Goal: Information Seeking & Learning: Learn about a topic

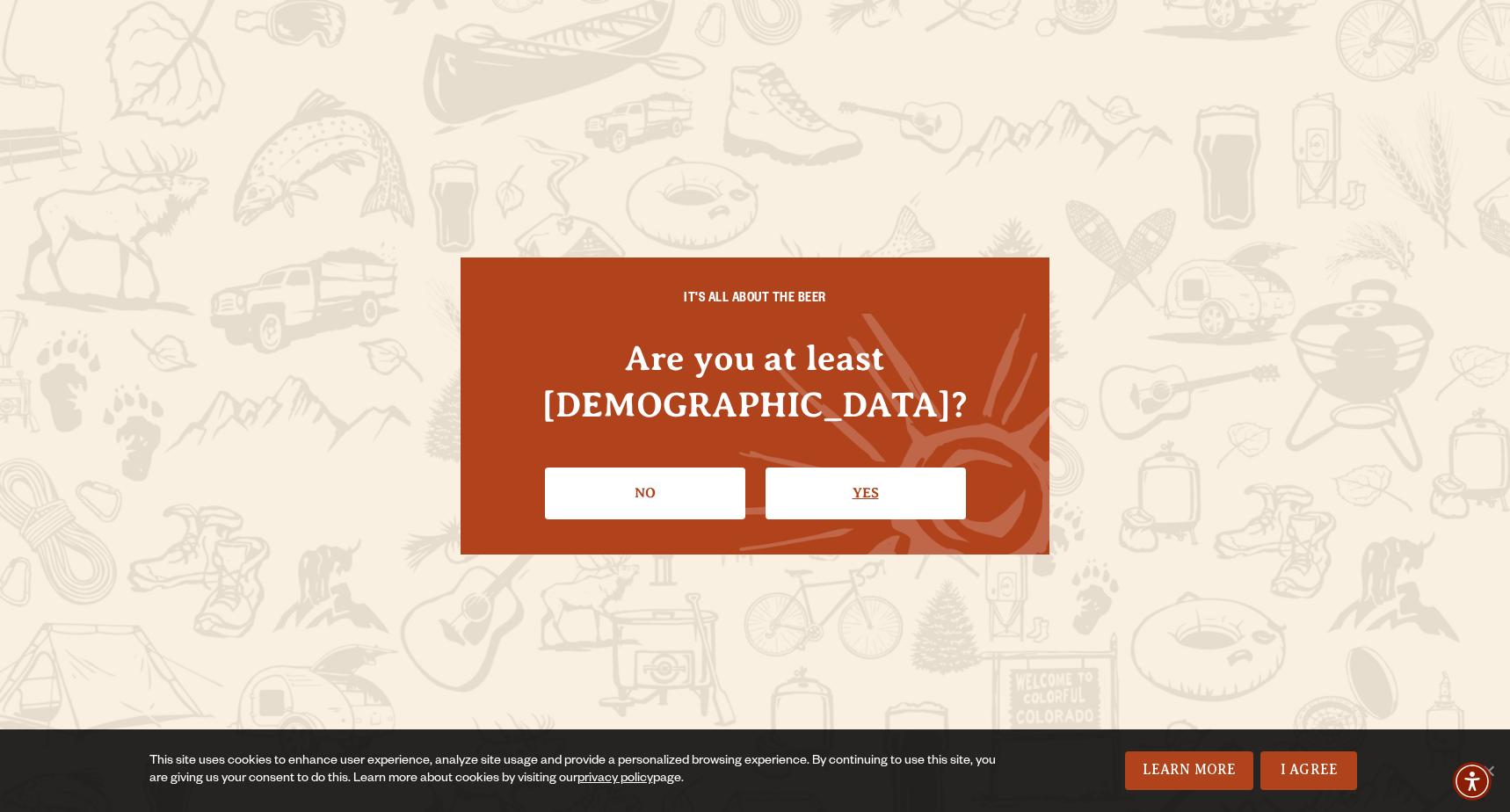
click at [840, 478] on link "Yes" at bounding box center [865, 493] width 200 height 51
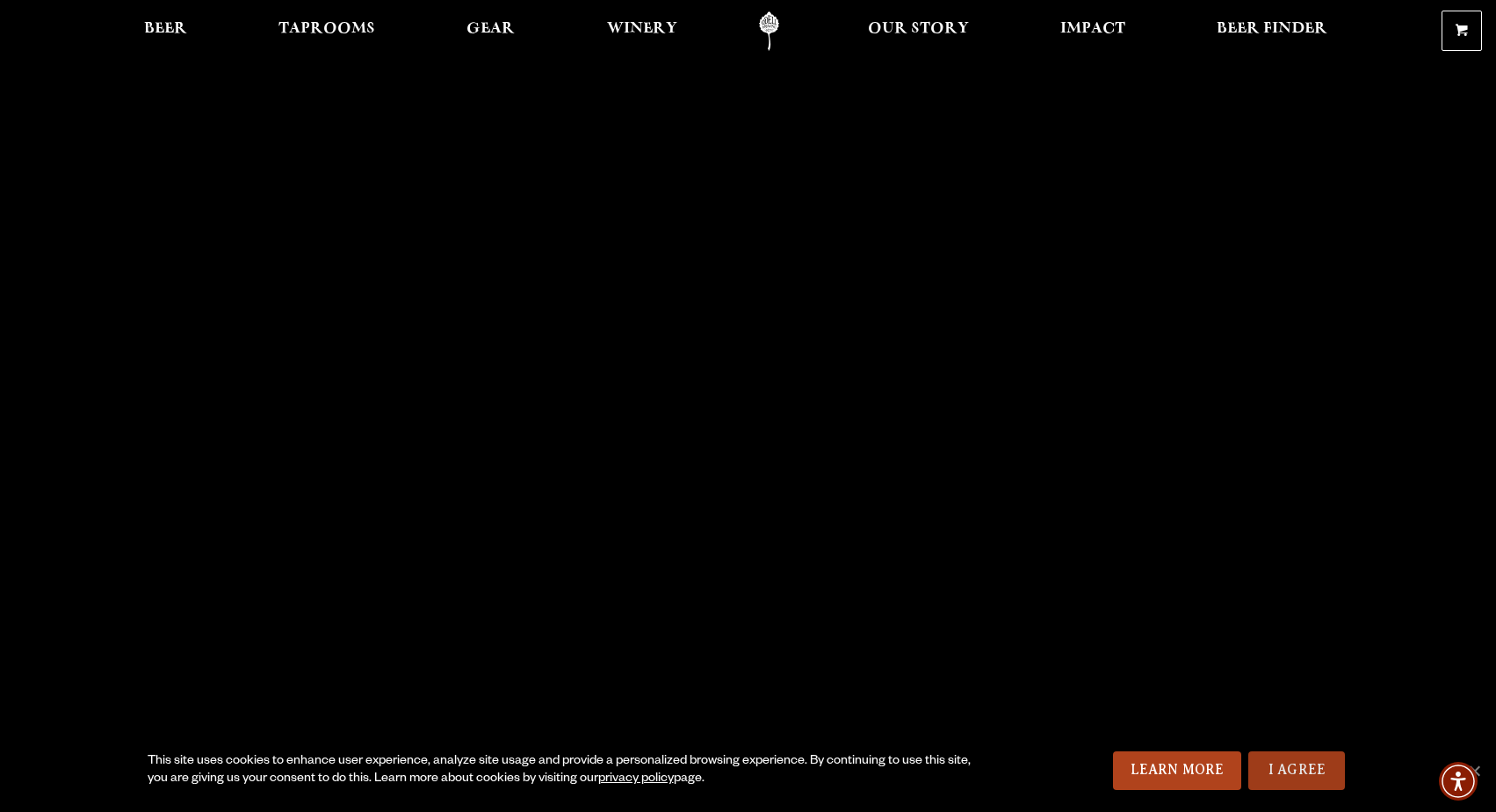
click at [1291, 764] on link "I Agree" at bounding box center [1297, 770] width 97 height 38
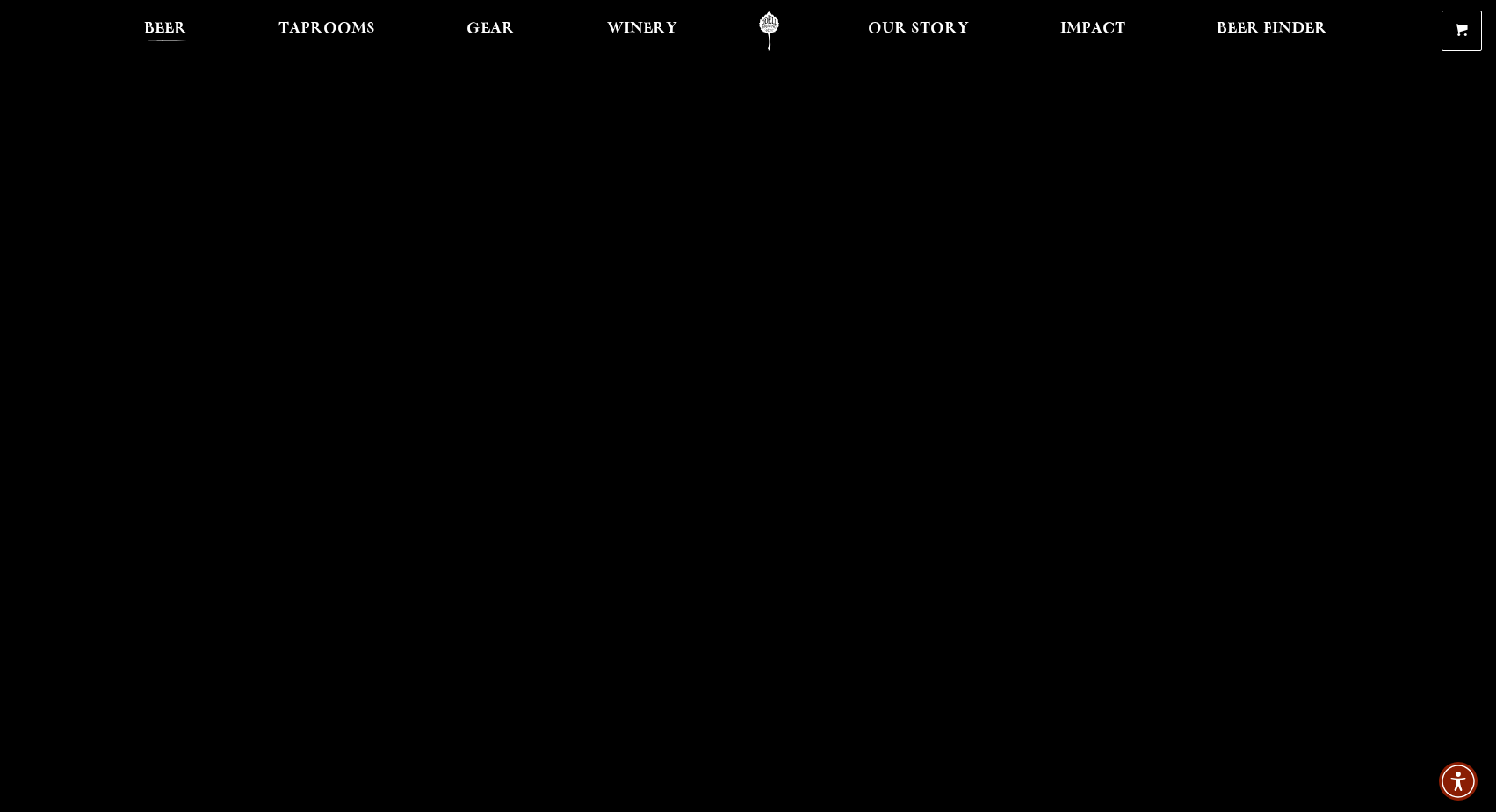
click at [179, 30] on span "Beer" at bounding box center [166, 28] width 43 height 14
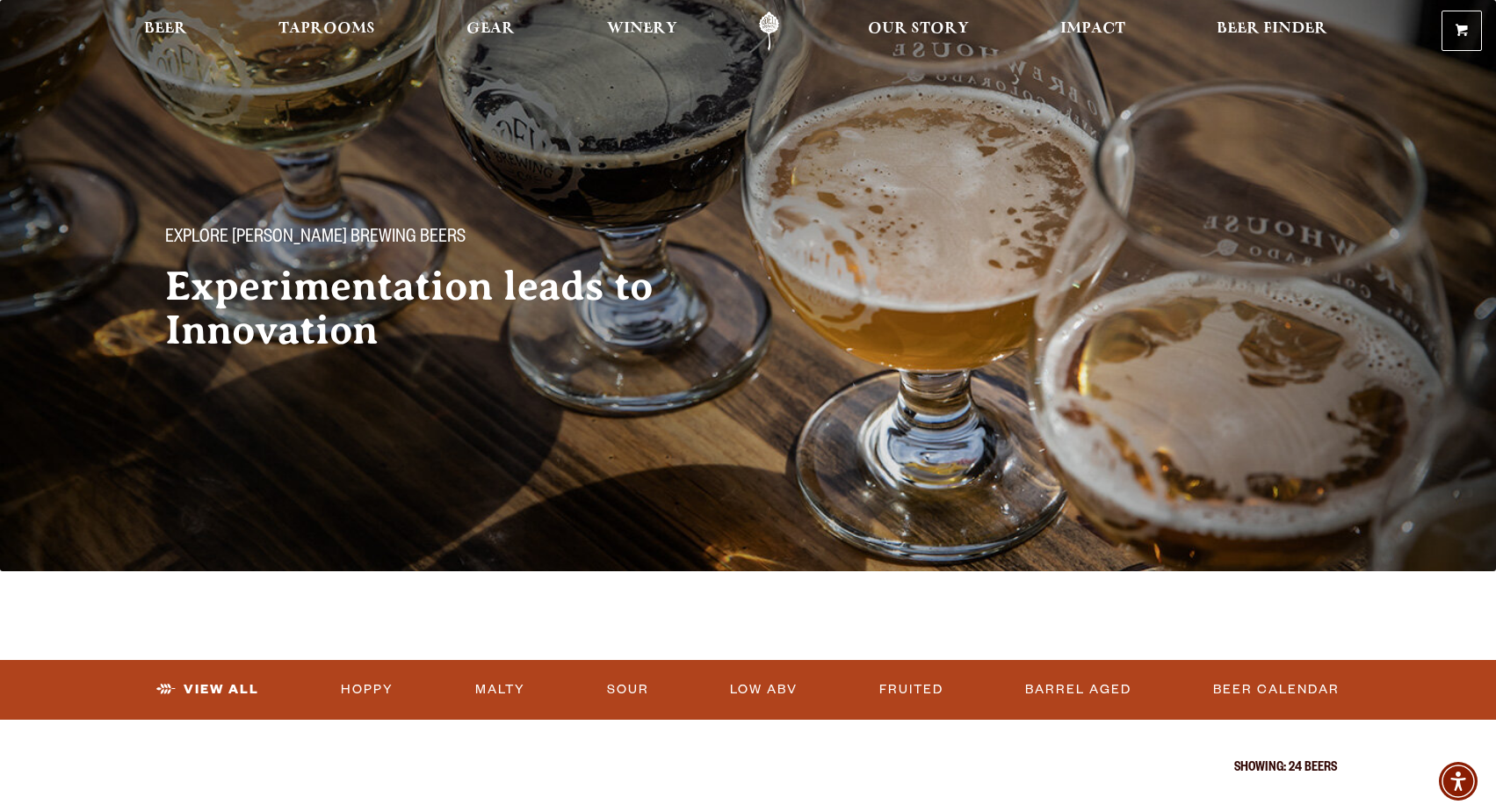
click at [768, 22] on link "Odell Home" at bounding box center [769, 31] width 66 height 39
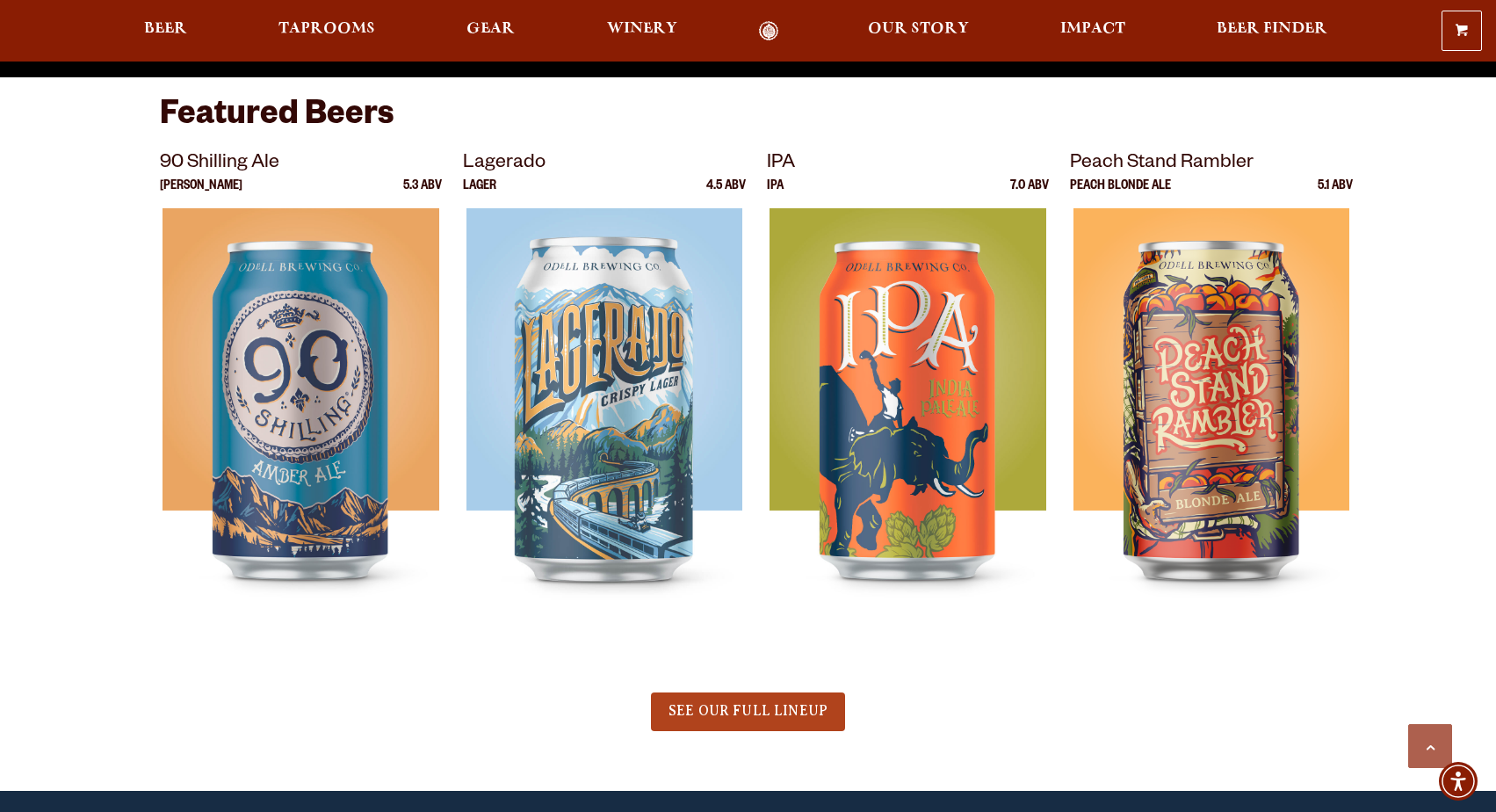
scroll to position [757, 0]
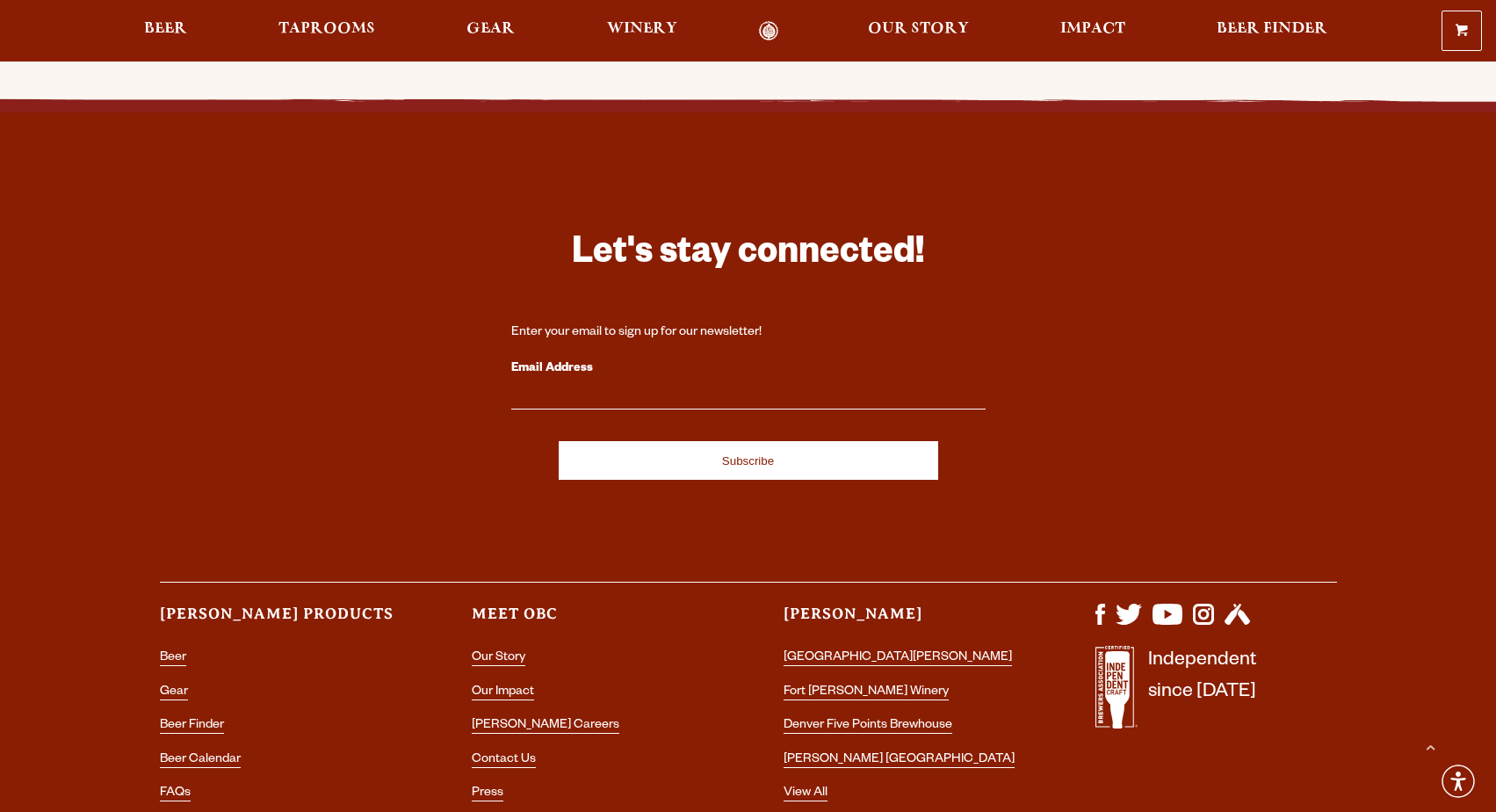
scroll to position [4943, 0]
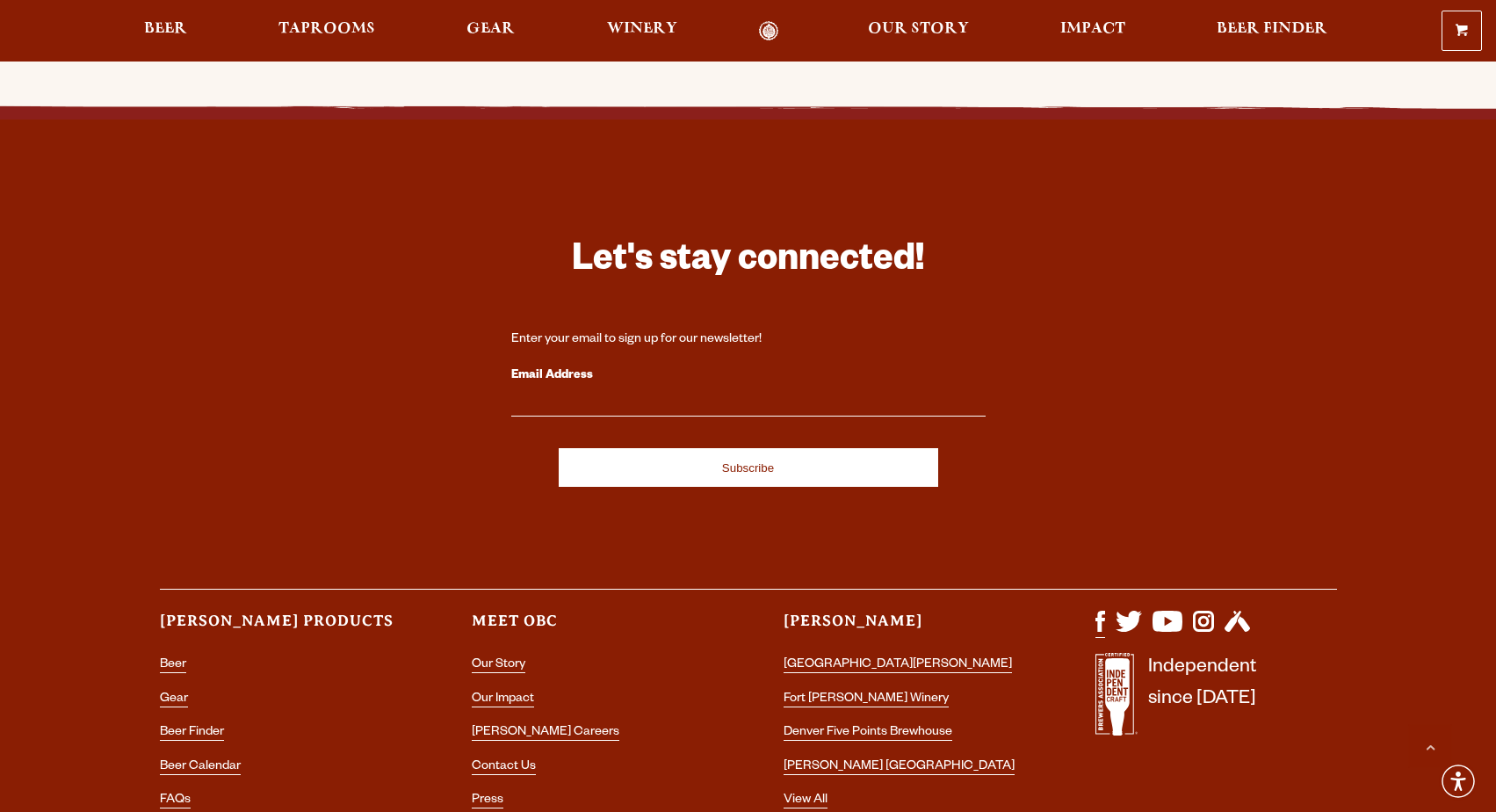
click at [1103, 610] on img "Visit us on Facebook" at bounding box center [1100, 621] width 10 height 22
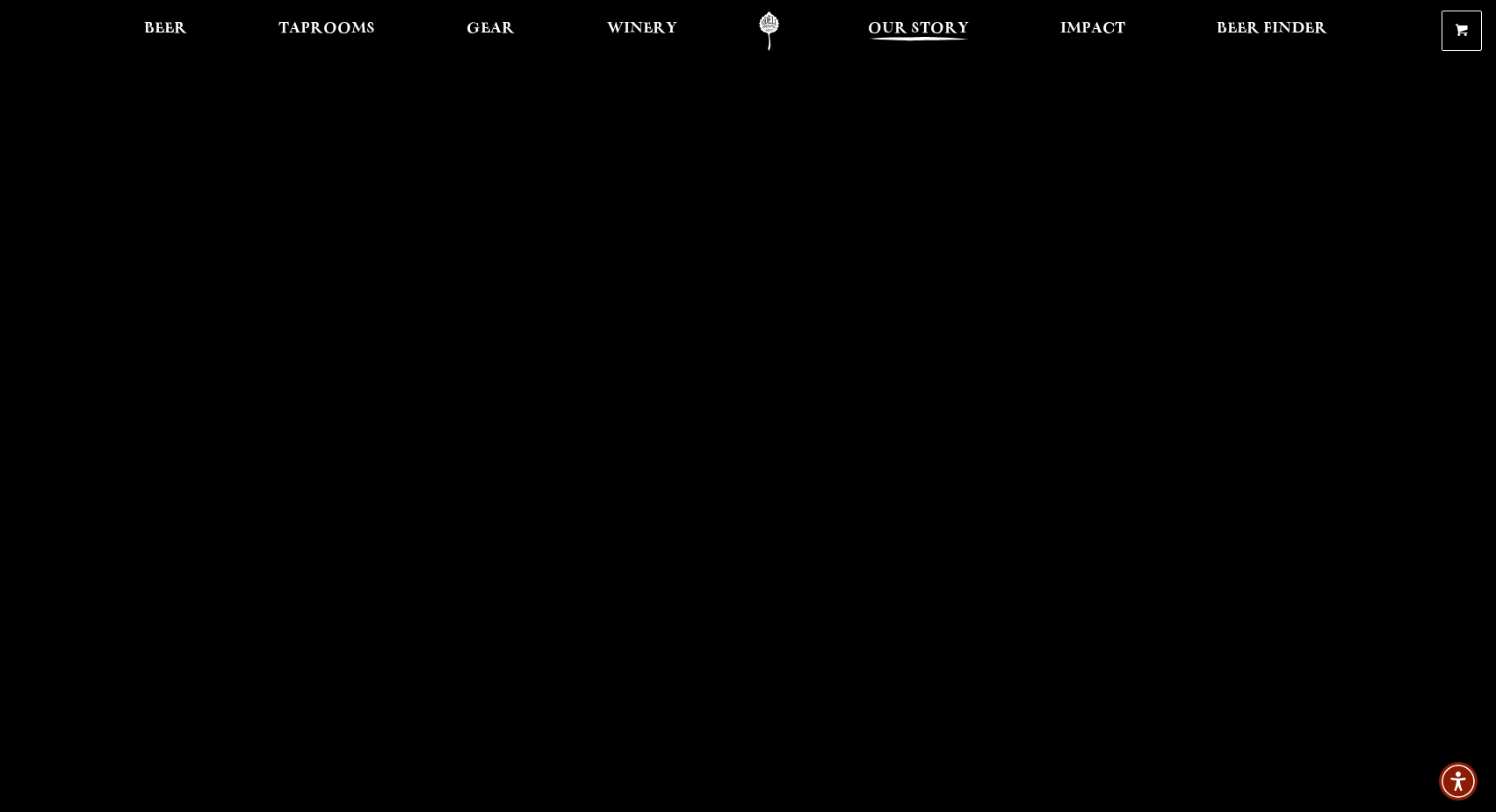
click at [969, 29] on link "Our Story" at bounding box center [918, 31] width 123 height 39
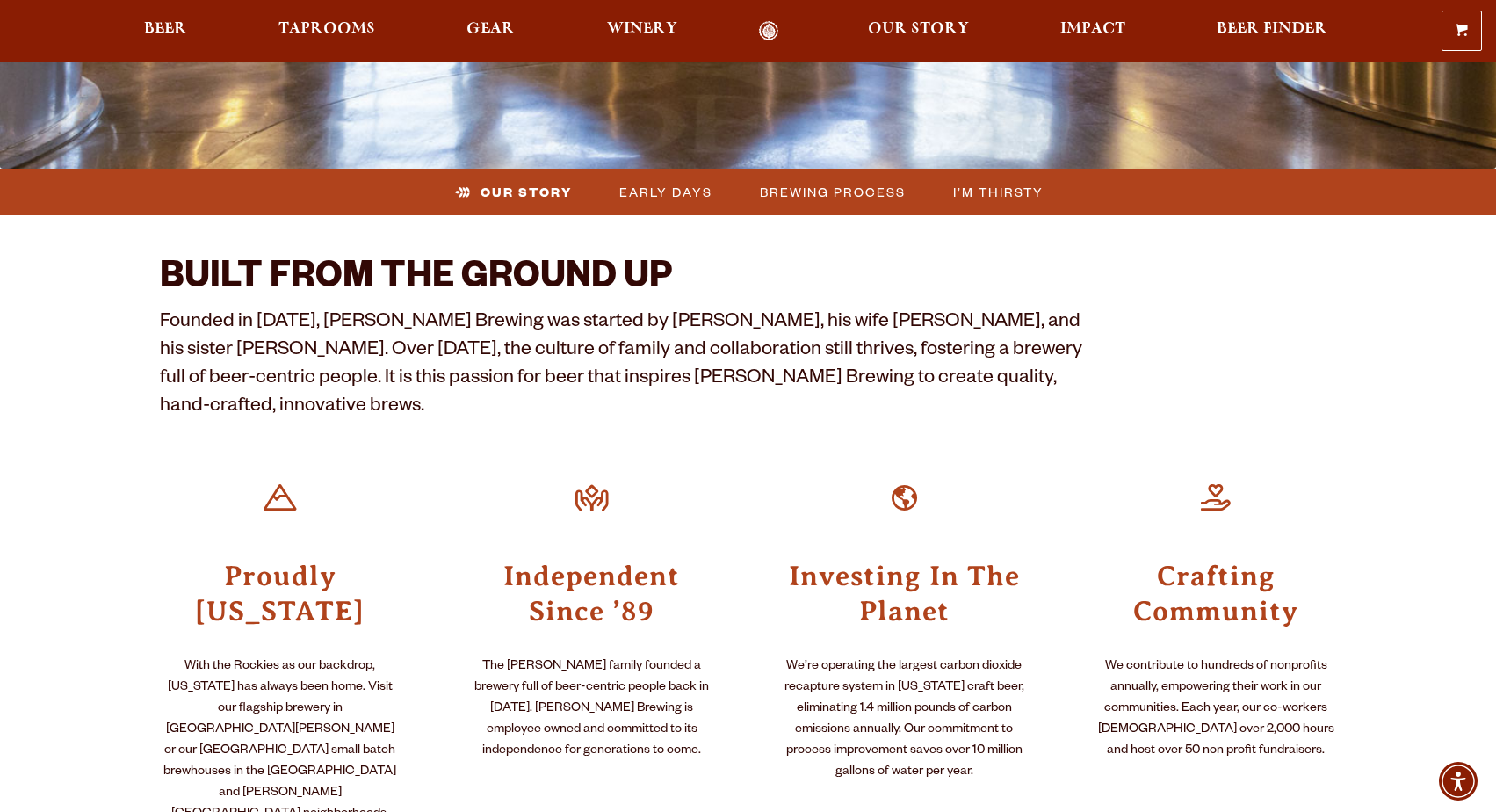
scroll to position [409, 0]
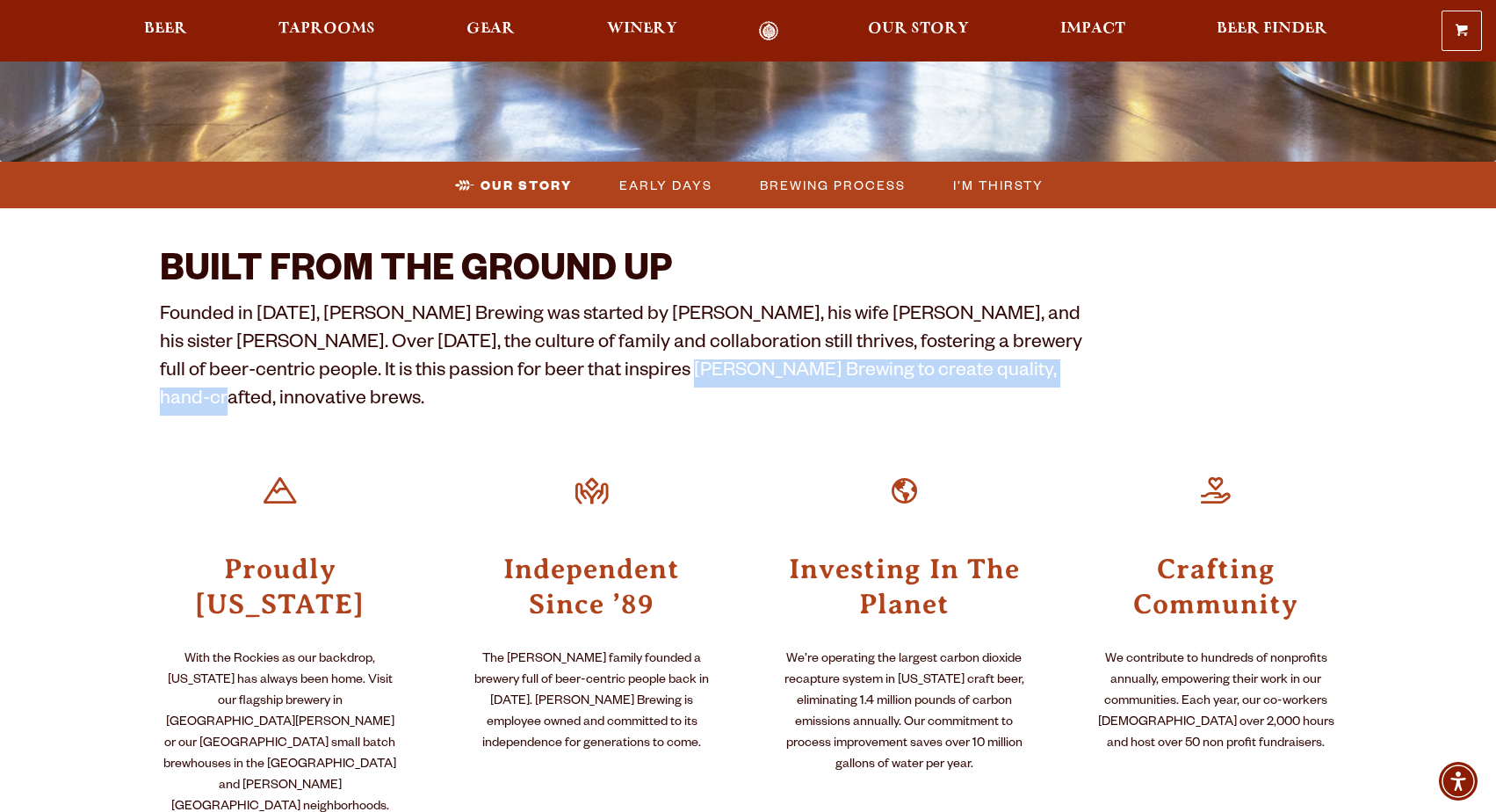
drag, startPoint x: 575, startPoint y: 365, endPoint x: 960, endPoint y: 380, distance: 385.3
click at [960, 380] on p "Founded in [DATE], [PERSON_NAME] Brewing was started by [PERSON_NAME], his wife…" at bounding box center [623, 358] width 928 height 113
copy p "create quality, hand-crafted, innovative brews."
